Goal: Information Seeking & Learning: Compare options

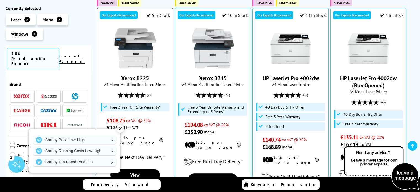
scroll to position [718, 0]
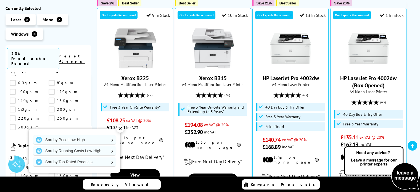
click at [121, 129] on div "✕" at bounding box center [120, 129] width 8 height 8
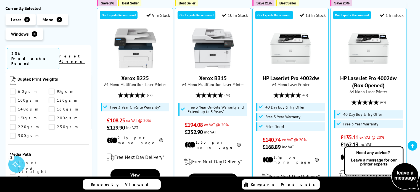
scroll to position [786, 0]
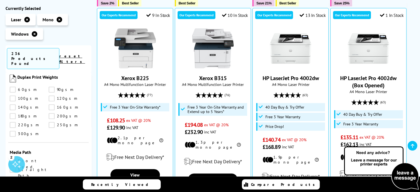
click at [14, 158] on link "Front Feed" at bounding box center [29, 161] width 39 height 6
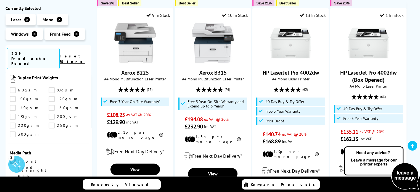
scroll to position [786, 0]
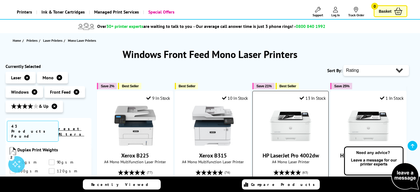
scroll to position [83, 0]
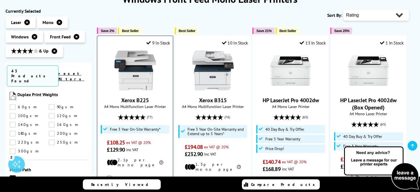
click at [138, 53] on img at bounding box center [134, 70] width 41 height 41
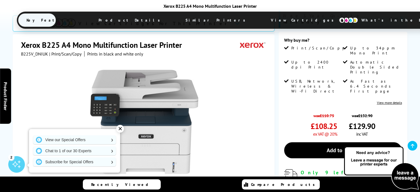
scroll to position [193, 0]
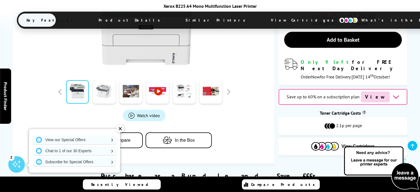
click at [105, 88] on link at bounding box center [104, 91] width 23 height 23
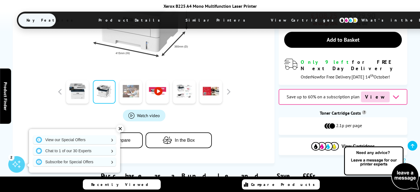
click at [130, 86] on link at bounding box center [131, 91] width 23 height 23
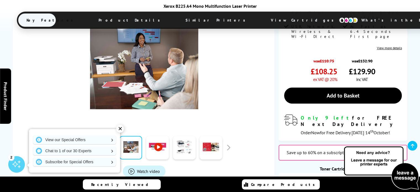
scroll to position [110, 0]
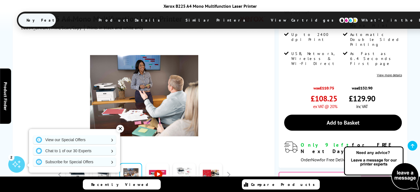
click at [158, 167] on link at bounding box center [157, 174] width 23 height 23
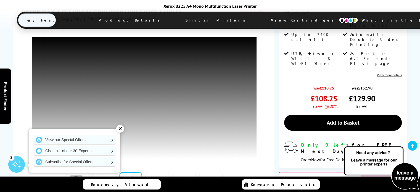
click at [119, 127] on div "✕" at bounding box center [120, 129] width 8 height 8
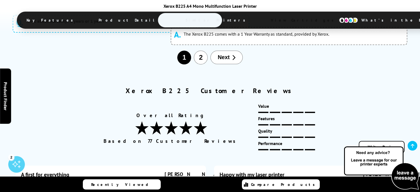
scroll to position [2769, 0]
